Goal: Transaction & Acquisition: Purchase product/service

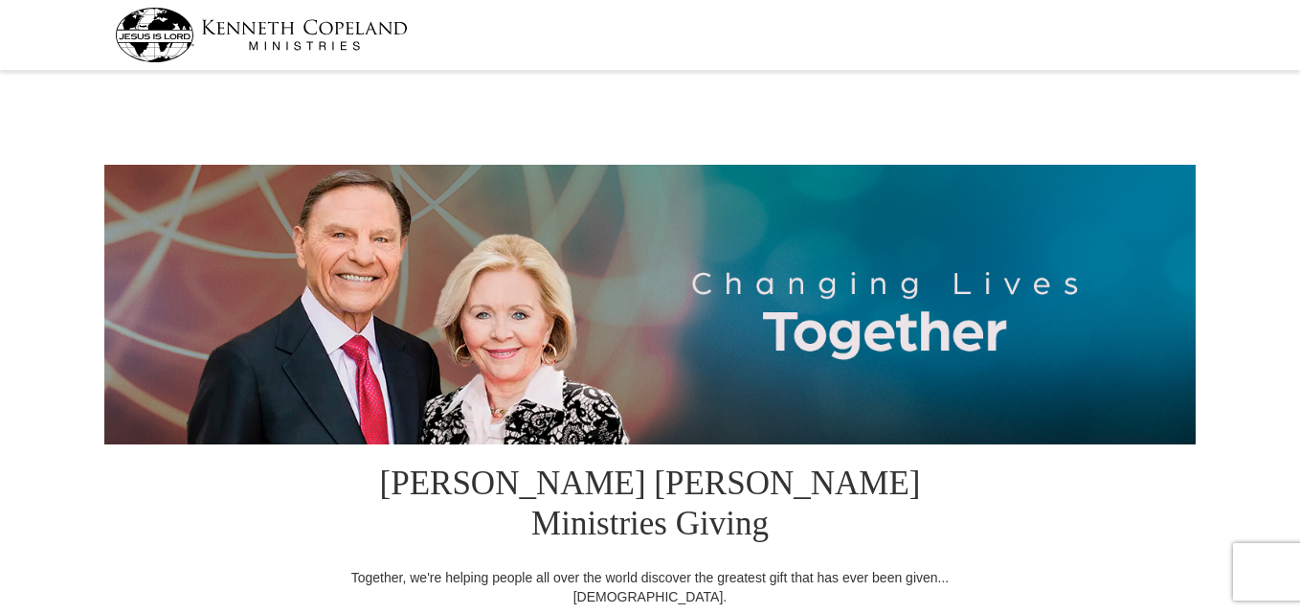
select select "MS"
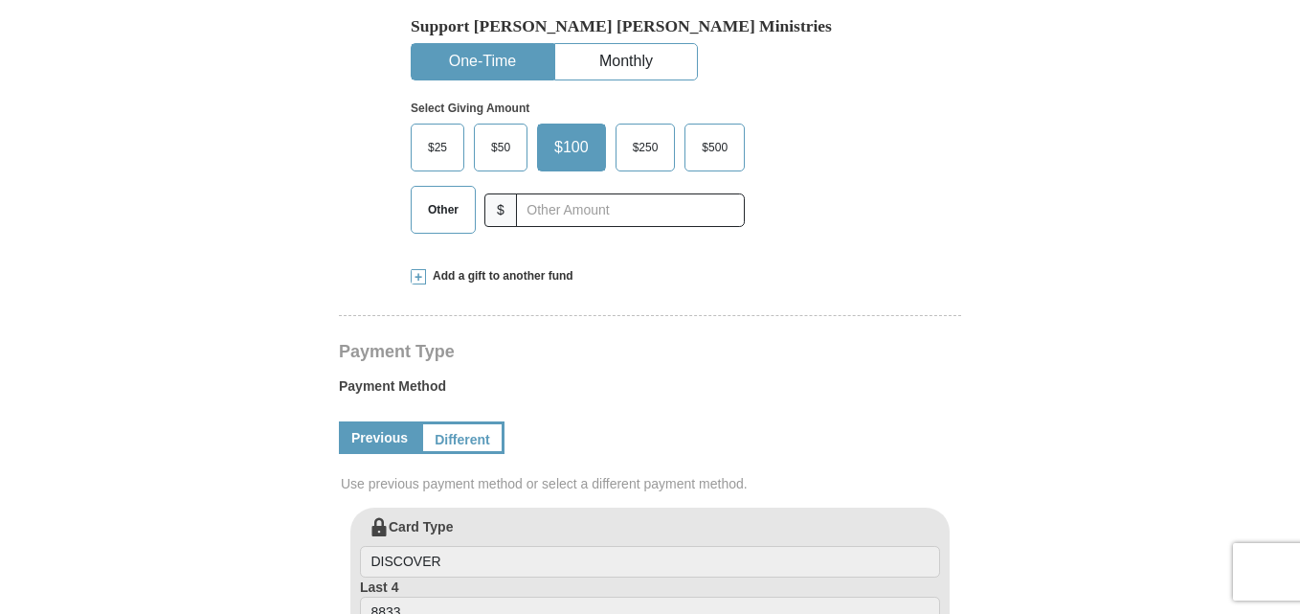
scroll to position [699, 0]
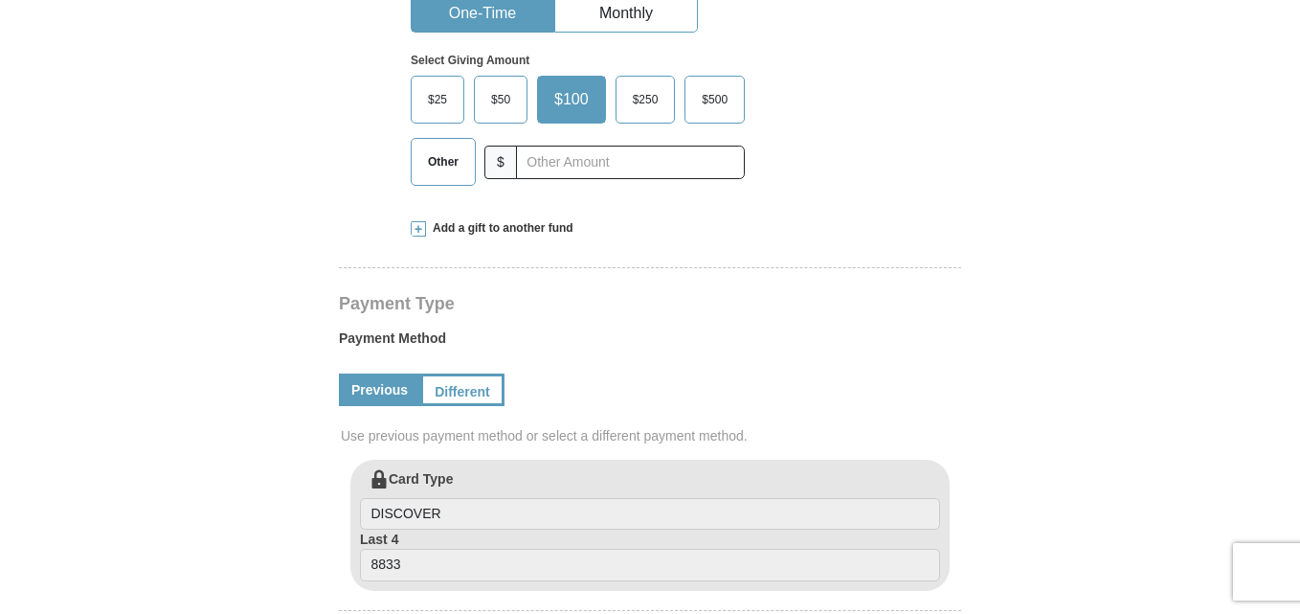
click at [473, 373] on link "Different" at bounding box center [460, 389] width 80 height 33
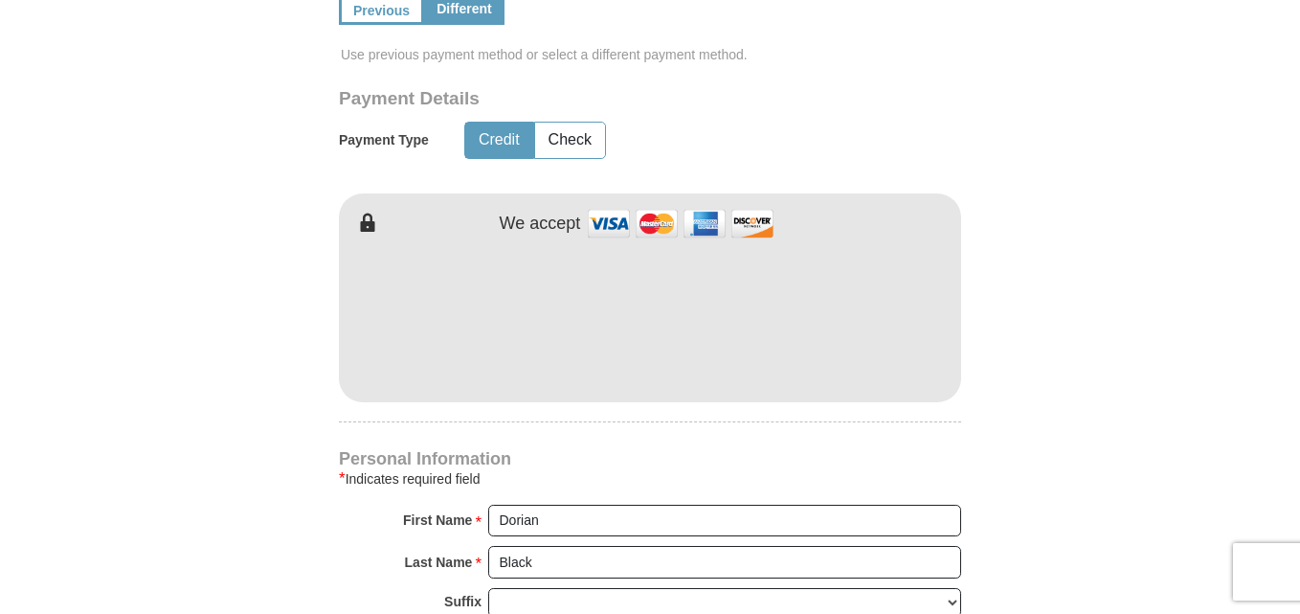
scroll to position [1086, 0]
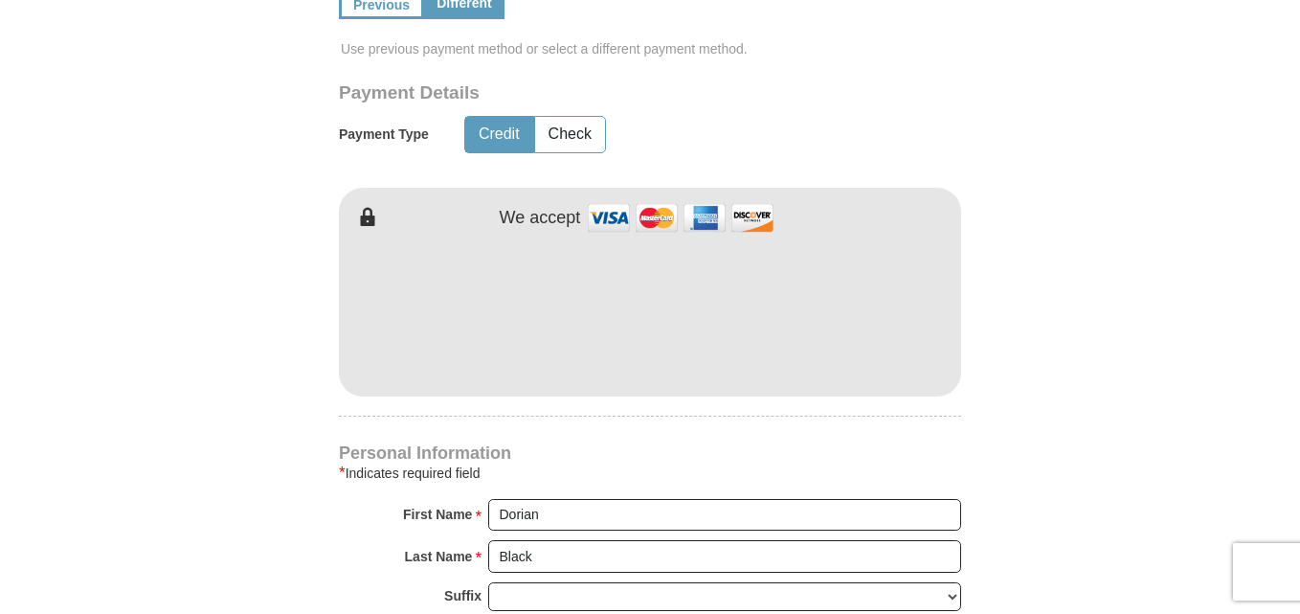
click at [1070, 301] on form "[PERSON_NAME] [PERSON_NAME] Ministries Giving Together, we're helping people al…" at bounding box center [650, 145] width 1092 height 2309
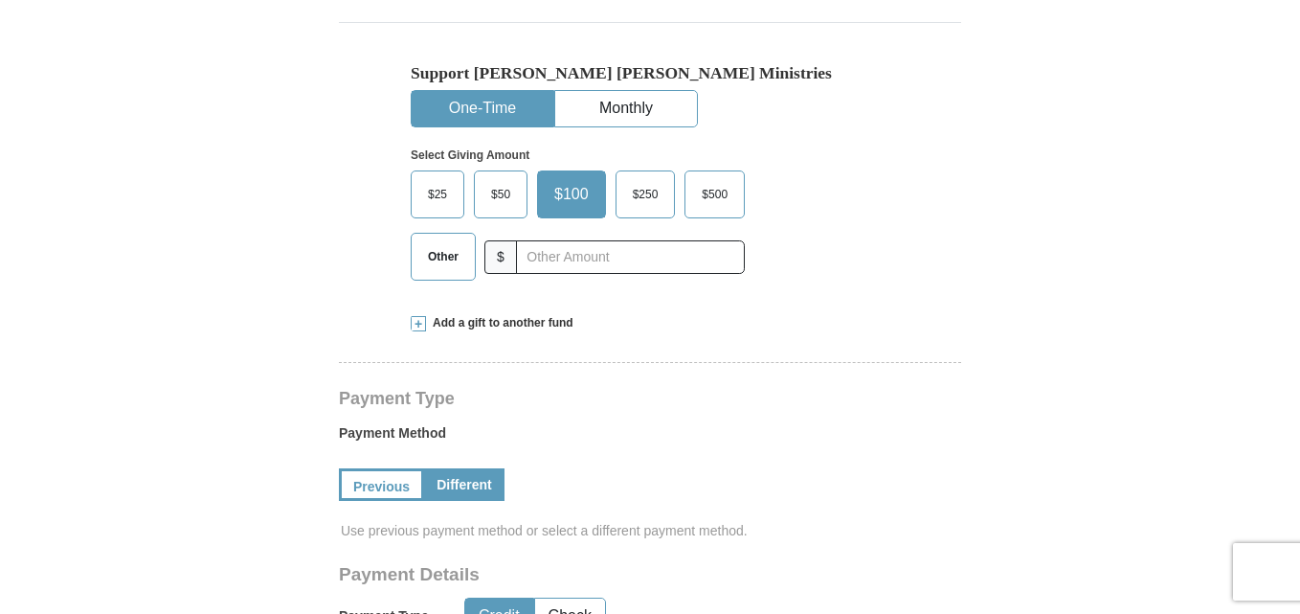
scroll to position [594, 0]
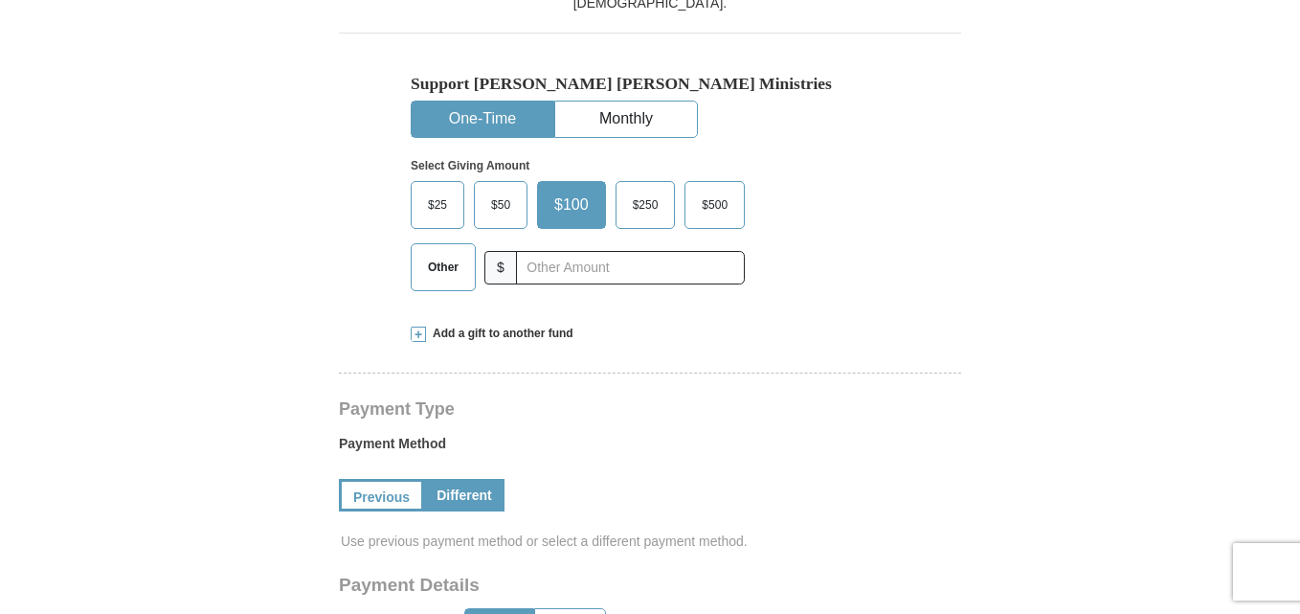
click at [432, 253] on span "Other" at bounding box center [443, 267] width 50 height 29
click at [0, 0] on input "Other" at bounding box center [0, 0] width 0 height 0
click at [648, 191] on span "$250" at bounding box center [637, 205] width 45 height 29
click at [0, 0] on input "$250" at bounding box center [0, 0] width 0 height 0
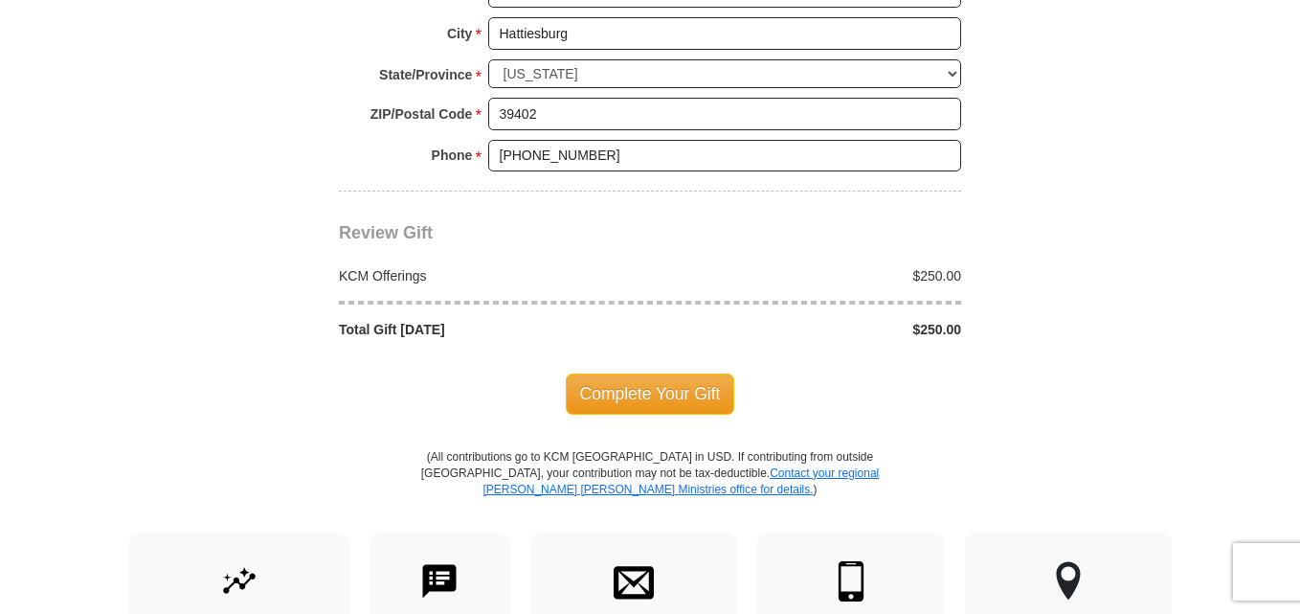
scroll to position [1859, 0]
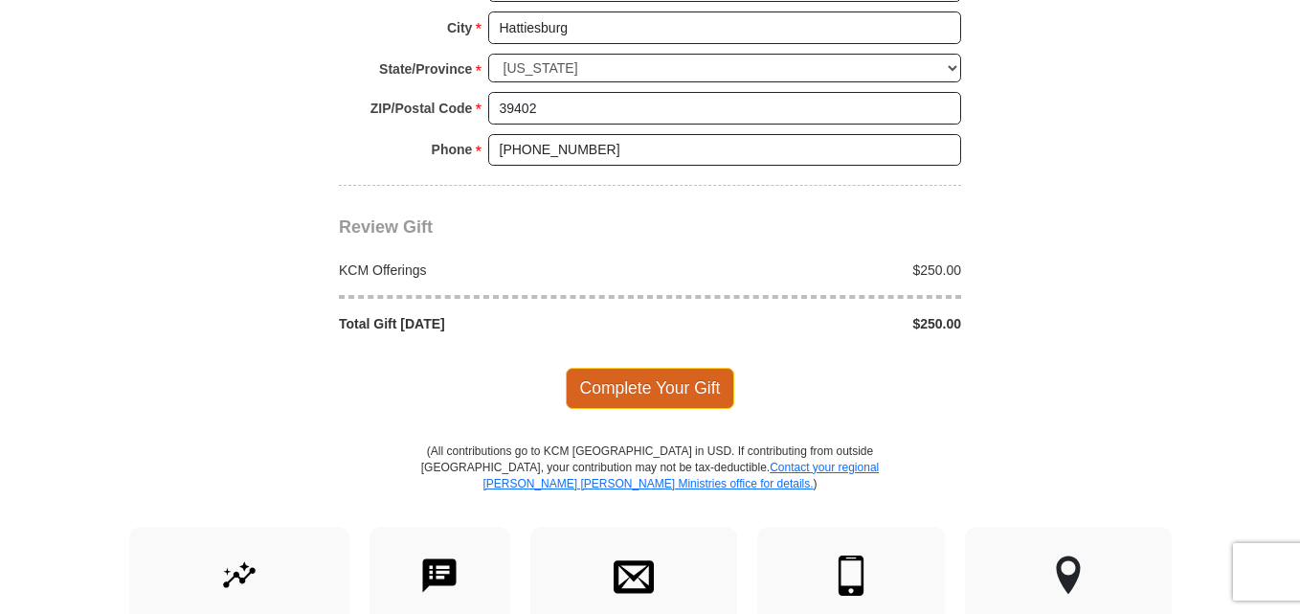
click at [650, 368] on span "Complete Your Gift" at bounding box center [650, 388] width 169 height 40
